Goal: Information Seeking & Learning: Learn about a topic

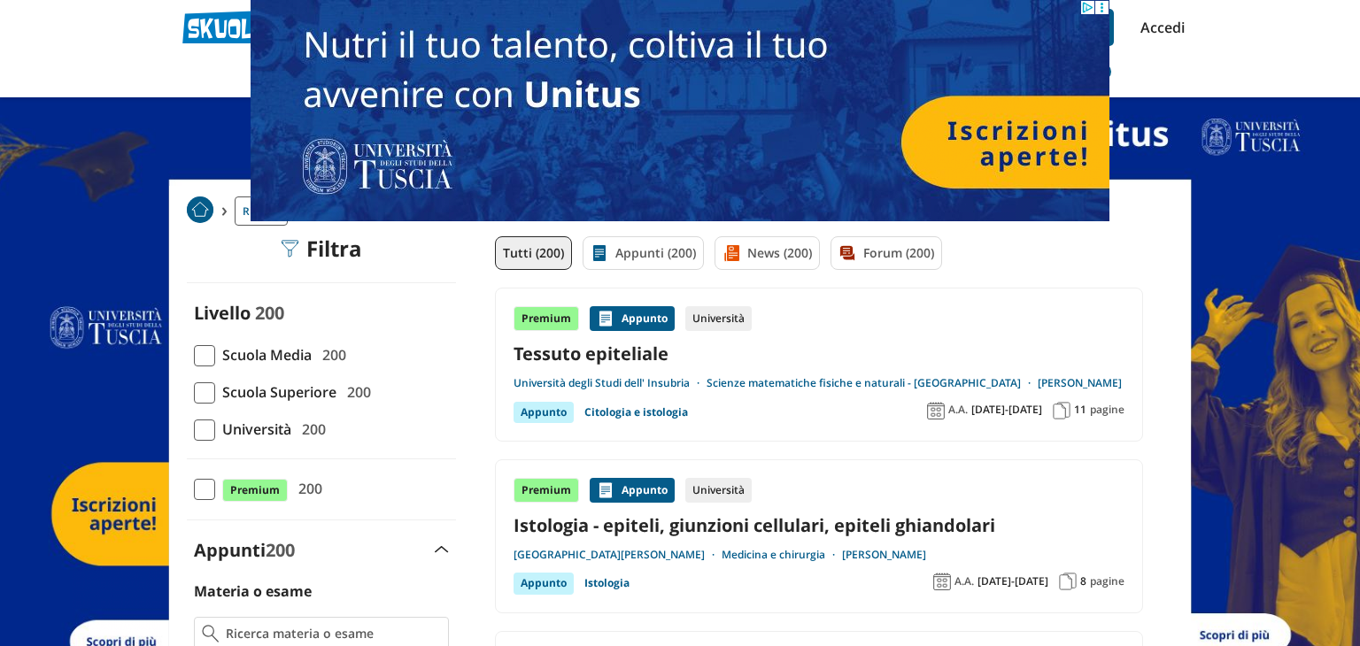
click at [629, 316] on div "Appunto" at bounding box center [632, 318] width 85 height 25
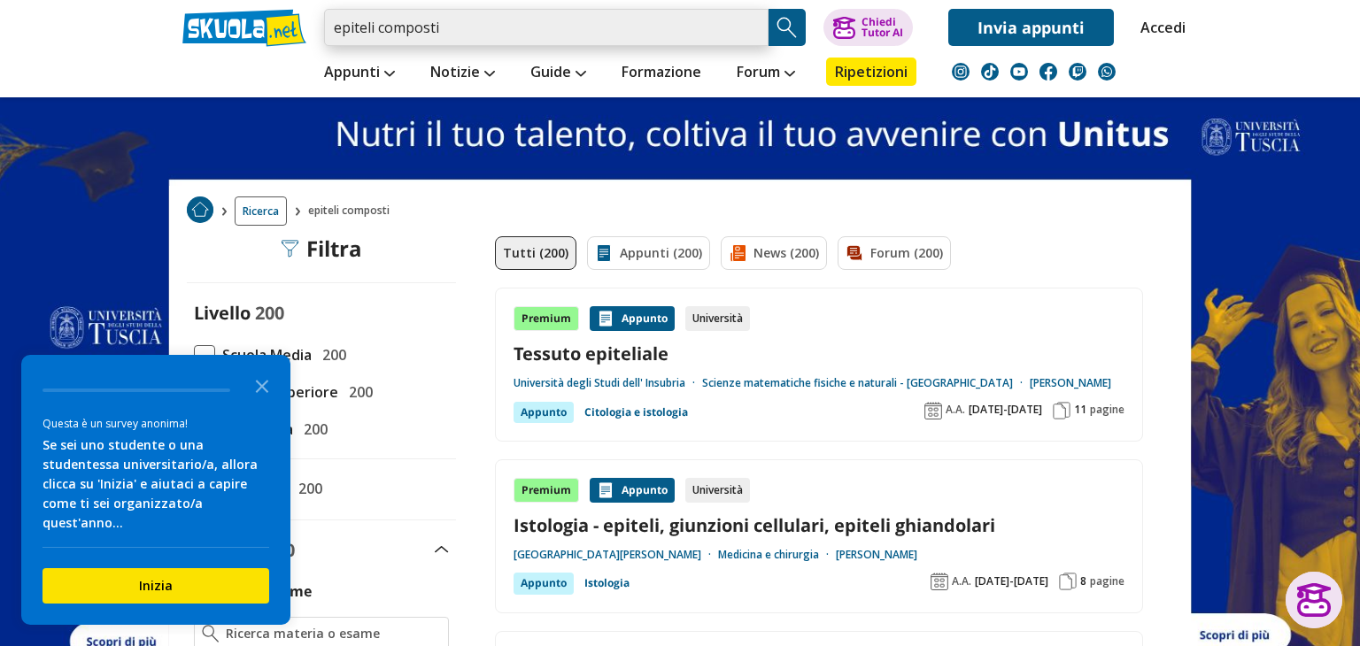
click at [744, 28] on input "epiteli composti" at bounding box center [546, 27] width 444 height 37
click at [643, 23] on input "search" at bounding box center [546, 27] width 444 height 37
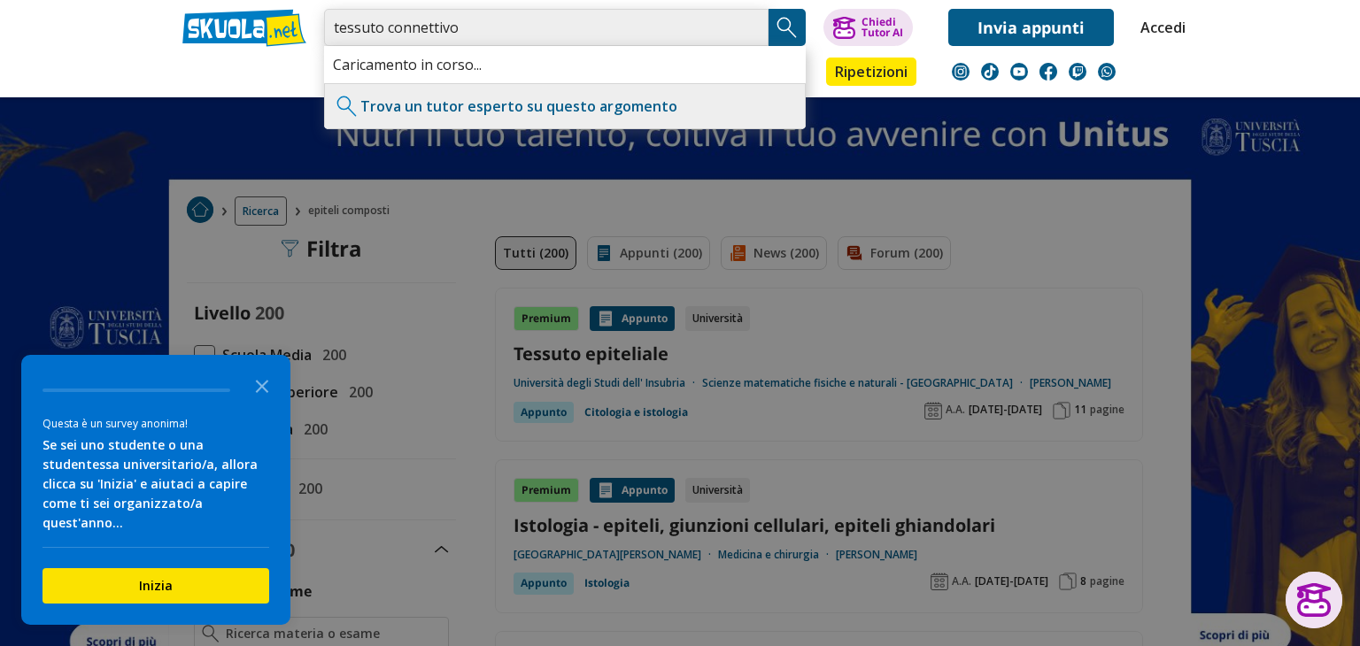
type input "tessuto connettivo"
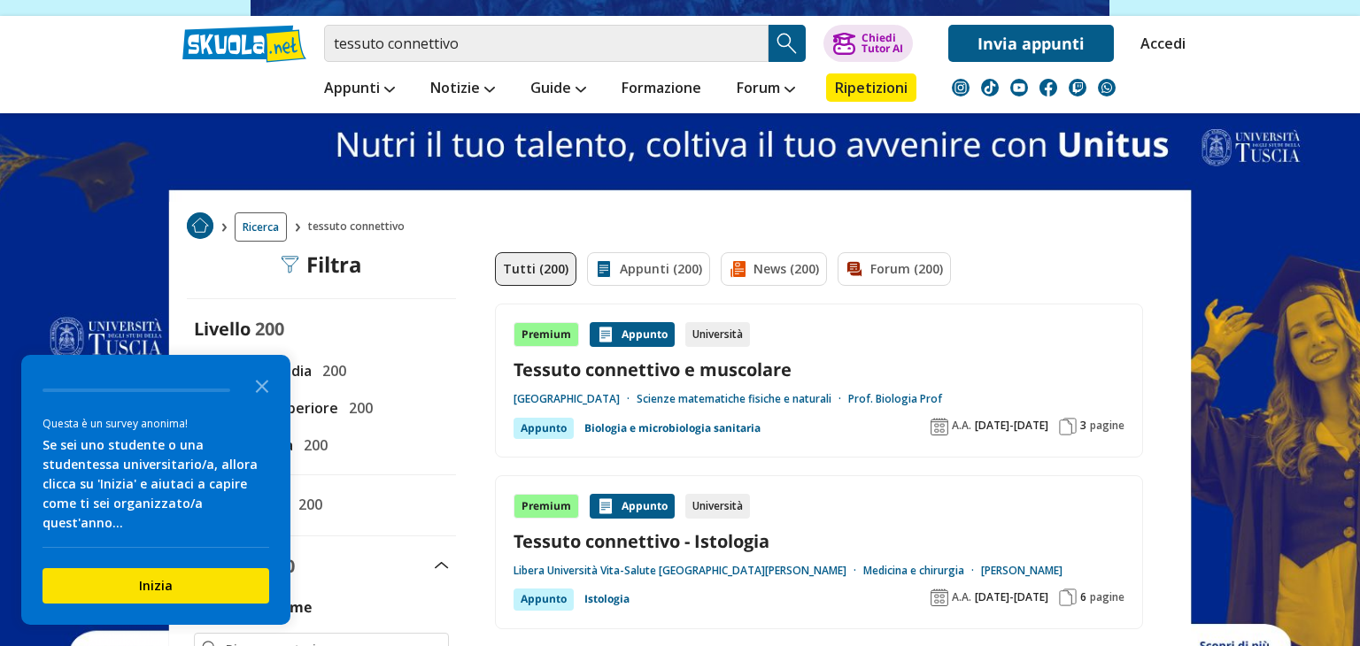
scroll to position [211, 0]
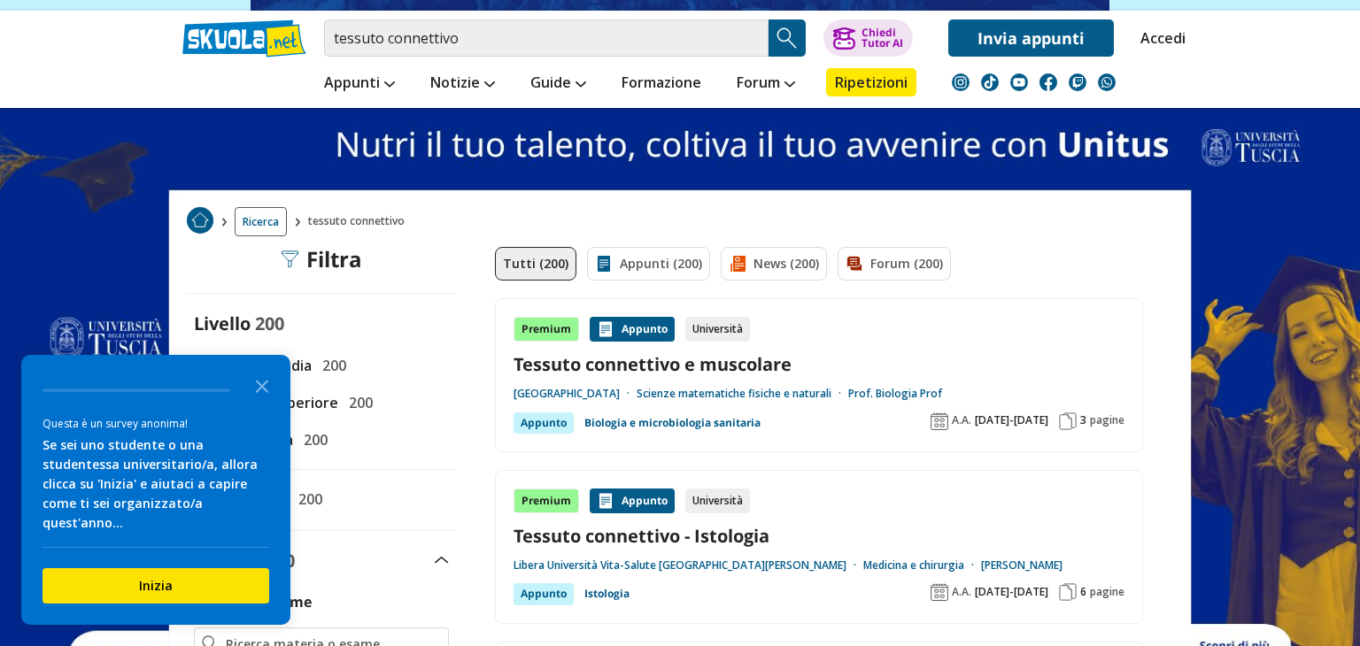
click at [543, 430] on div "Appunto" at bounding box center [544, 423] width 60 height 21
